Goal: Information Seeking & Learning: Find specific fact

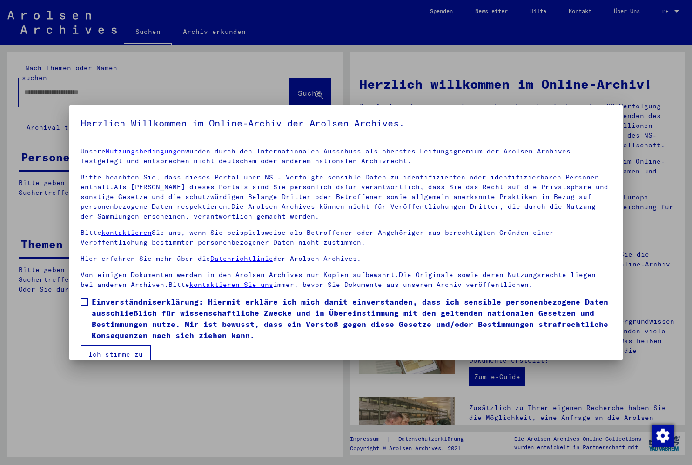
click at [85, 305] on span at bounding box center [83, 301] width 7 height 7
click at [116, 354] on button "Ich stimme zu" at bounding box center [115, 355] width 70 height 18
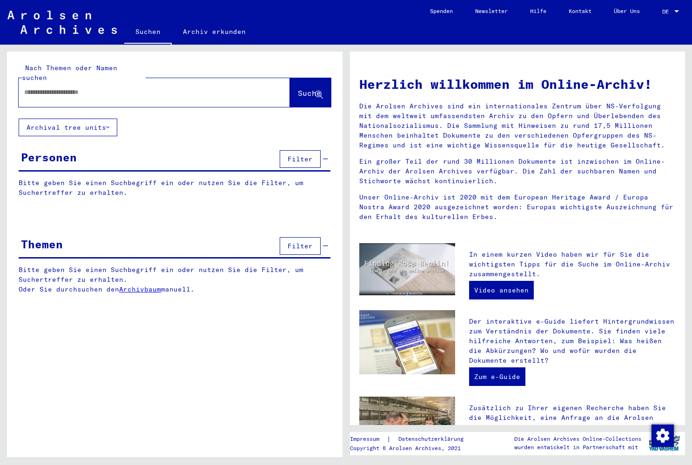
click at [140, 87] on input "text" at bounding box center [143, 92] width 238 height 10
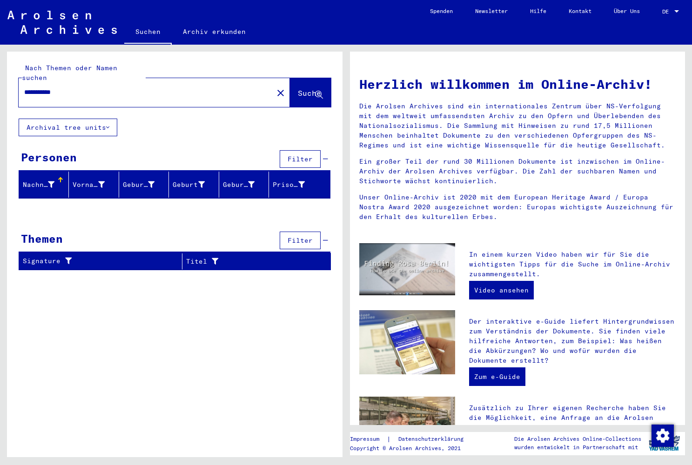
click at [290, 78] on button "Suche" at bounding box center [310, 92] width 41 height 29
drag, startPoint x: 78, startPoint y: 83, endPoint x: 7, endPoint y: 90, distance: 70.6
click at [7, 90] on div "**********" at bounding box center [174, 85] width 335 height 67
paste input "text"
type input "**********"
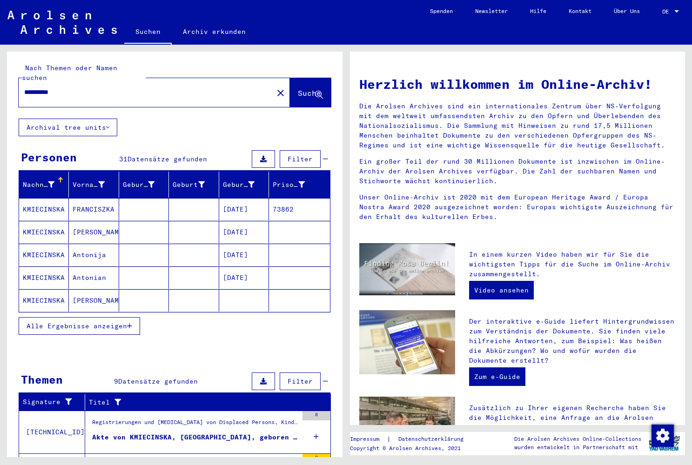
click at [109, 321] on button "Alle Ergebnisse anzeigen" at bounding box center [79, 326] width 121 height 18
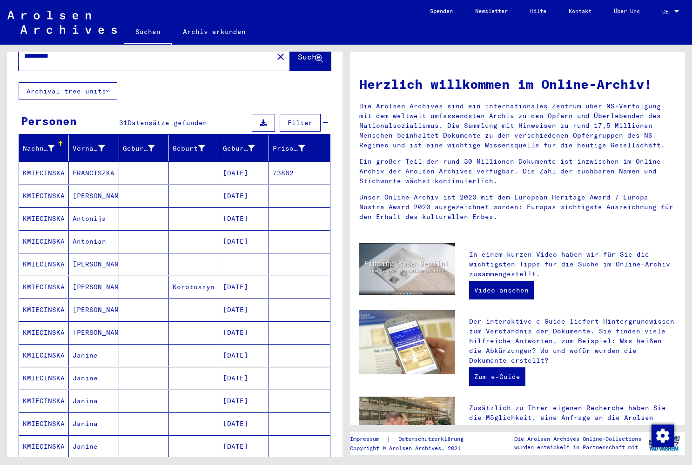
scroll to position [39, 0]
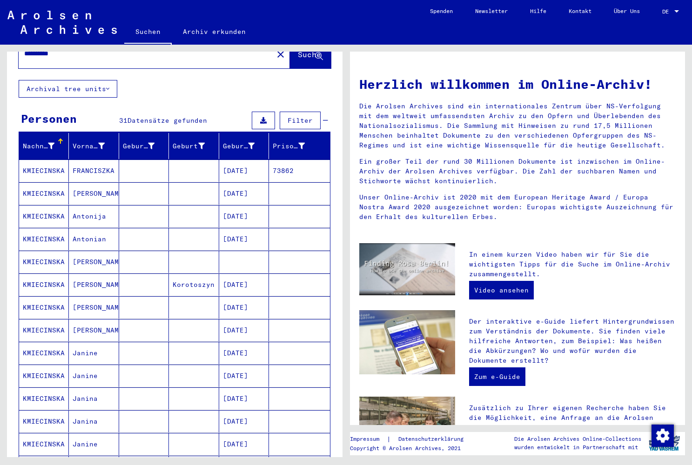
click at [95, 205] on mat-cell "Antonija" at bounding box center [94, 216] width 50 height 22
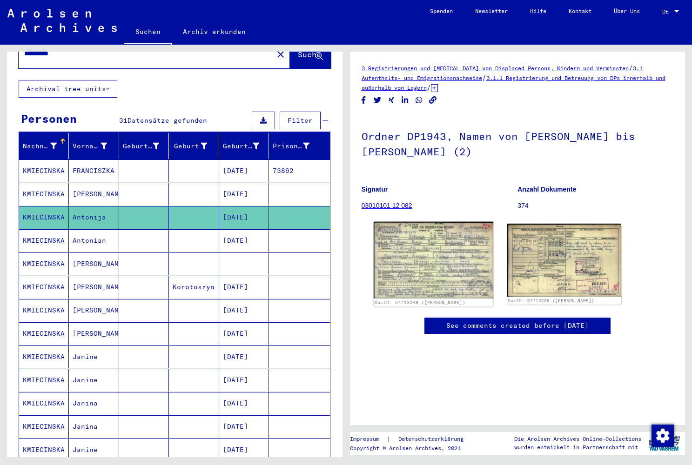
click at [448, 274] on img at bounding box center [433, 260] width 120 height 77
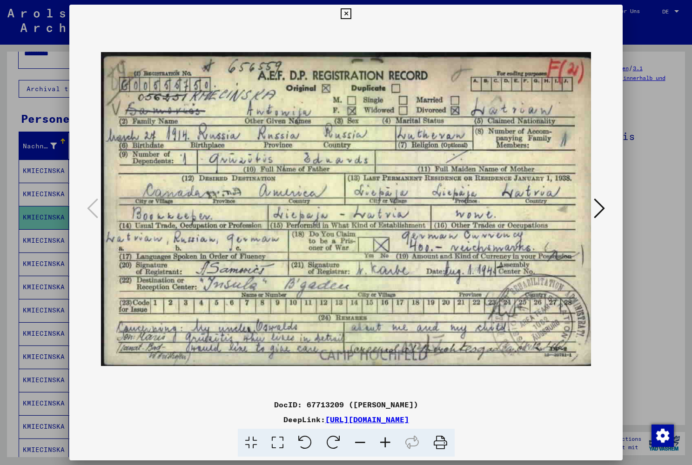
click at [601, 205] on icon at bounding box center [599, 208] width 11 height 22
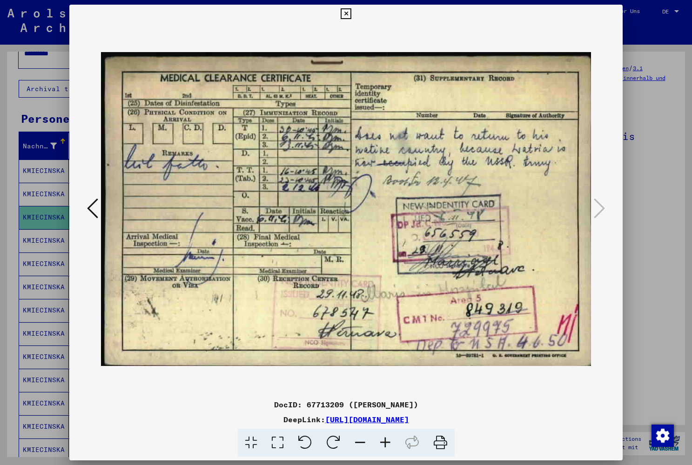
click at [351, 16] on icon at bounding box center [346, 13] width 11 height 11
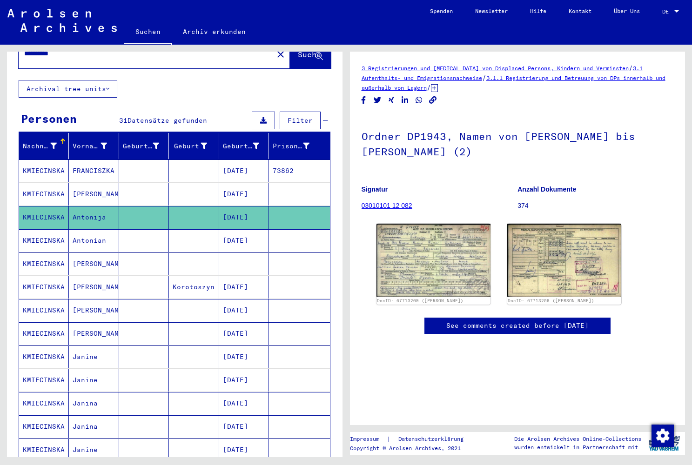
click at [92, 230] on mat-cell "Antonian" at bounding box center [94, 240] width 50 height 23
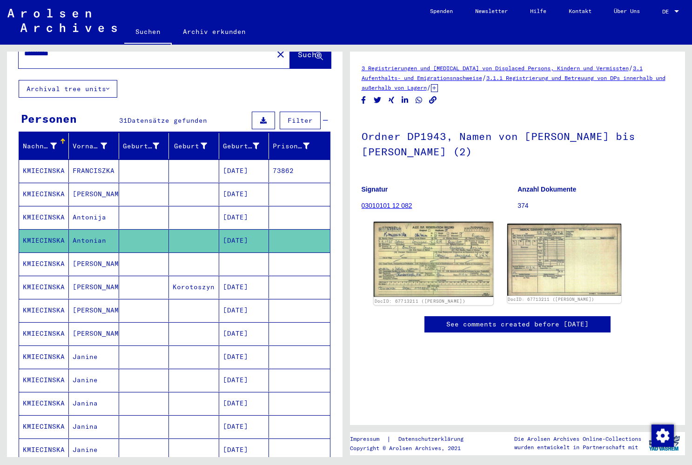
click at [410, 246] on img at bounding box center [433, 259] width 120 height 75
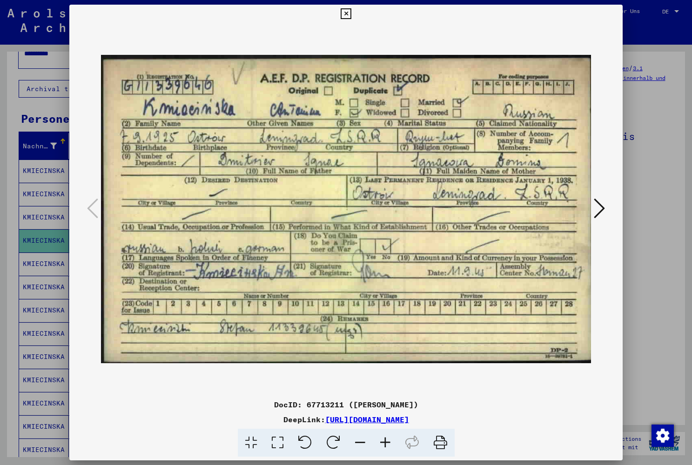
click at [351, 13] on icon at bounding box center [346, 13] width 11 height 11
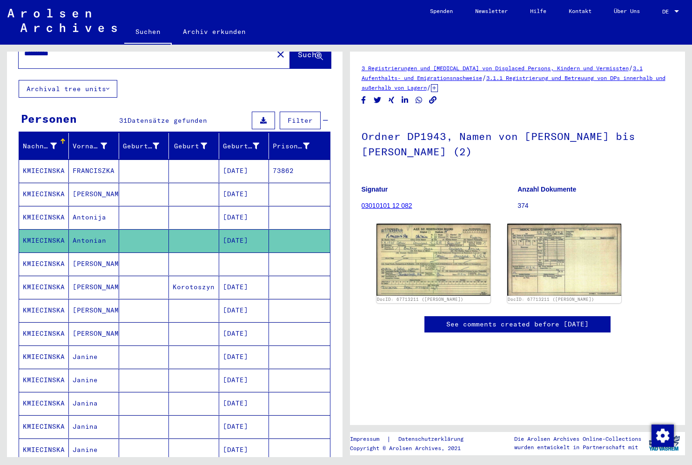
click at [89, 421] on mat-cell "Janina" at bounding box center [94, 427] width 50 height 23
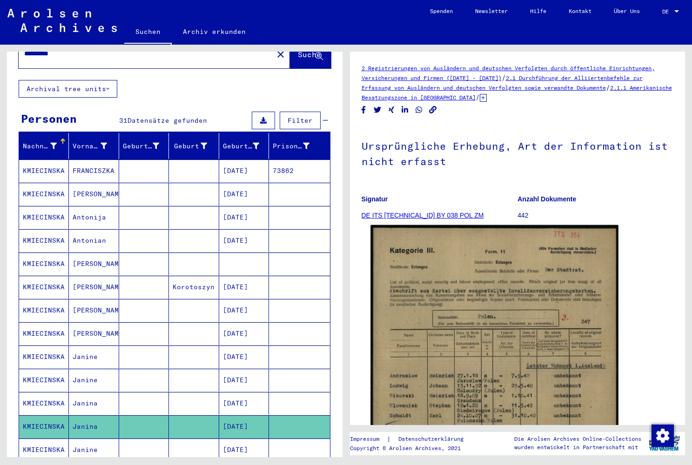
click at [442, 365] on img at bounding box center [494, 399] width 248 height 348
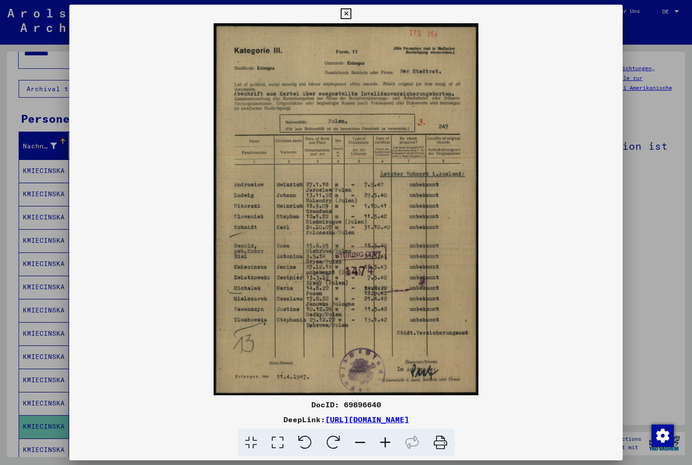
click at [351, 13] on icon at bounding box center [346, 13] width 11 height 11
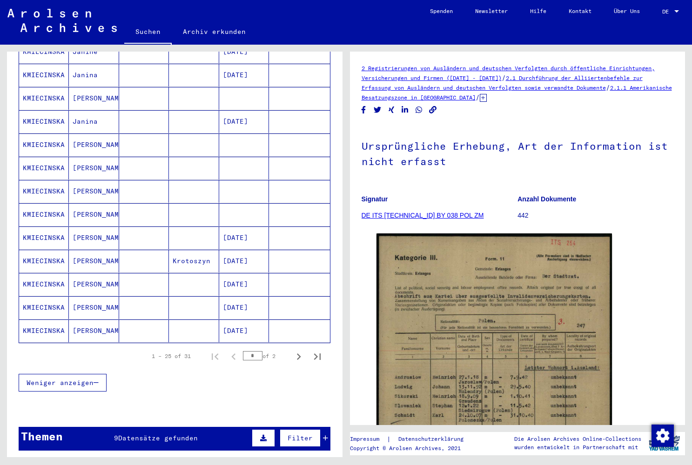
scroll to position [438, 0]
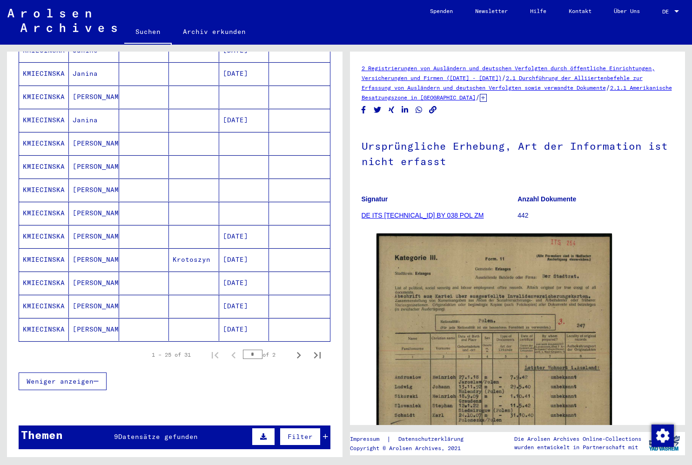
click at [235, 227] on mat-cell "[DATE]" at bounding box center [244, 236] width 50 height 23
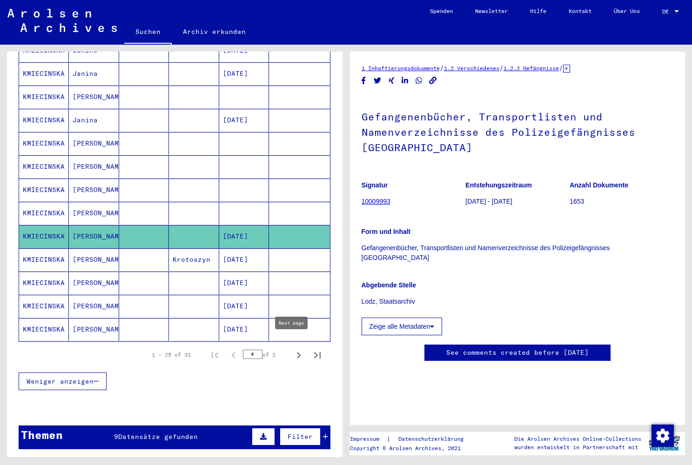
click at [292, 349] on icon "Next page" at bounding box center [298, 355] width 13 height 13
type input "*"
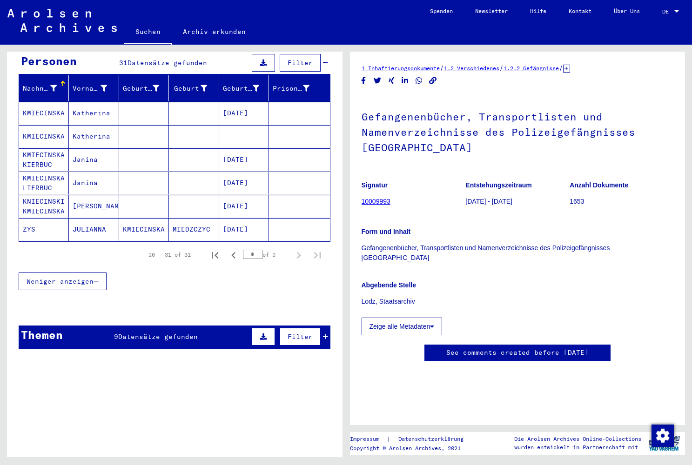
scroll to position [80, 0]
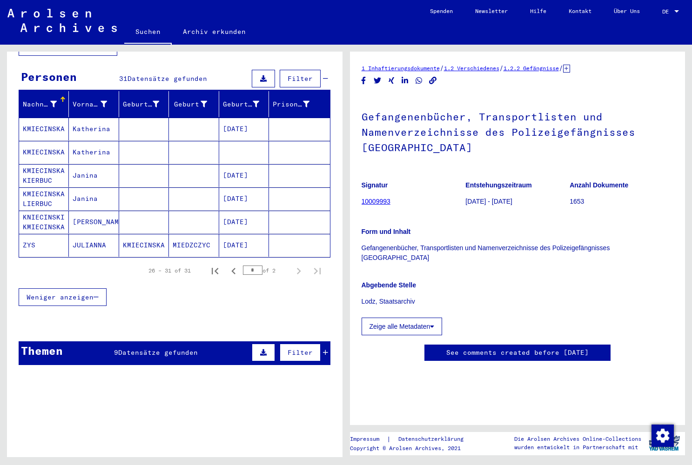
click at [230, 119] on mat-cell "[DATE]" at bounding box center [244, 129] width 50 height 23
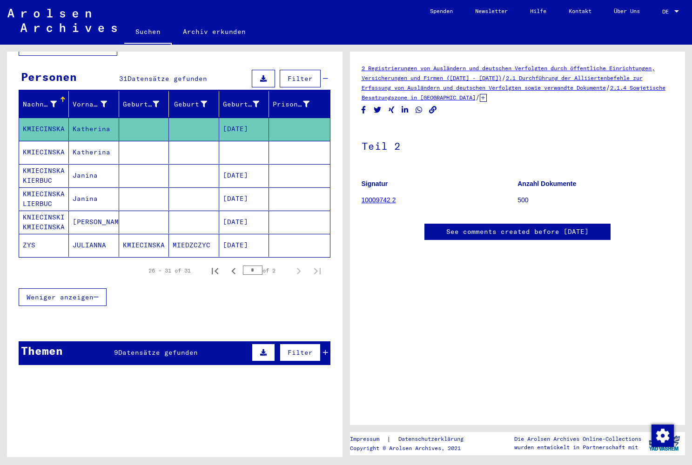
click at [93, 144] on mat-cell "Katherina" at bounding box center [94, 152] width 50 height 23
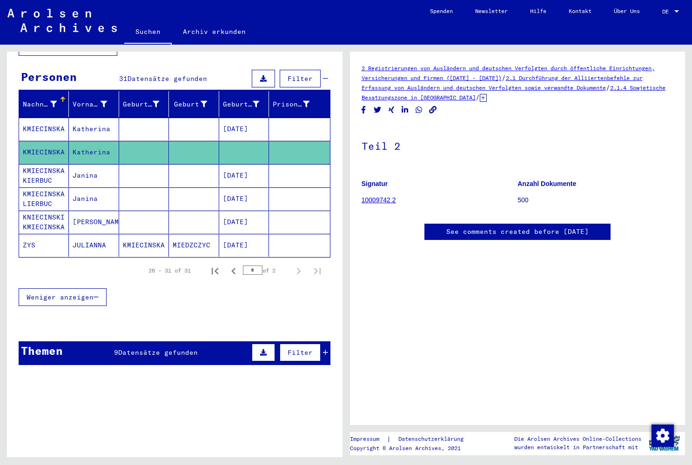
click at [86, 165] on mat-cell "Janina" at bounding box center [94, 175] width 50 height 23
